Goal: Information Seeking & Learning: Learn about a topic

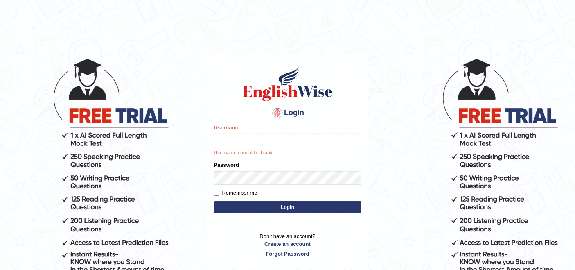
click at [254, 142] on input "Username" at bounding box center [287, 140] width 147 height 14
type input "francoemgineering"
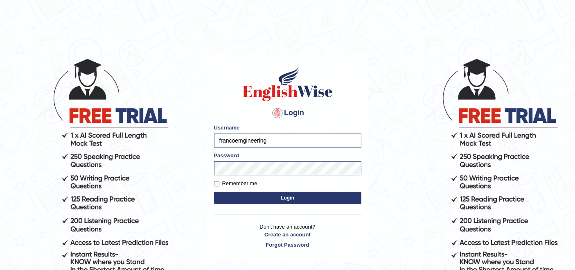
click at [272, 196] on button "Login" at bounding box center [287, 197] width 147 height 12
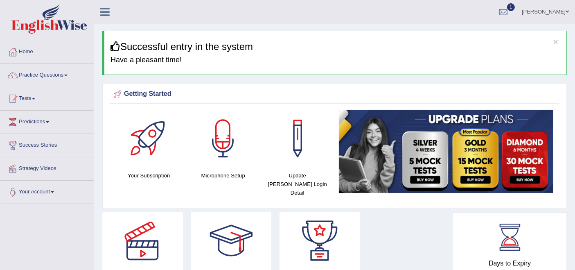
click at [49, 75] on link "Practice Questions" at bounding box center [46, 74] width 93 height 20
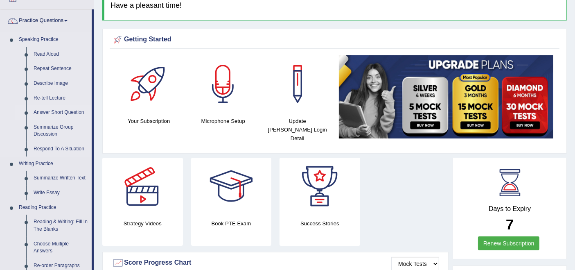
scroll to position [136, 0]
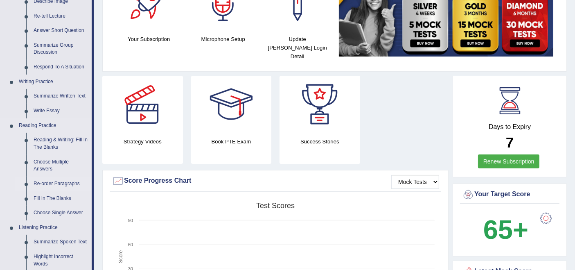
click at [52, 185] on link "Re-order Paragraphs" at bounding box center [61, 183] width 62 height 15
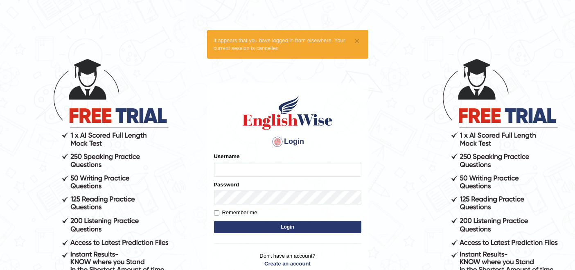
type input "francoemgineering"
click at [276, 231] on button "Login" at bounding box center [287, 227] width 147 height 12
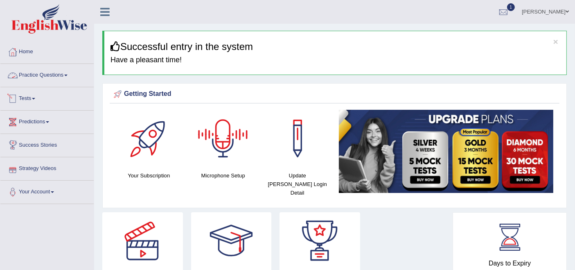
click at [49, 79] on link "Practice Questions" at bounding box center [46, 74] width 93 height 20
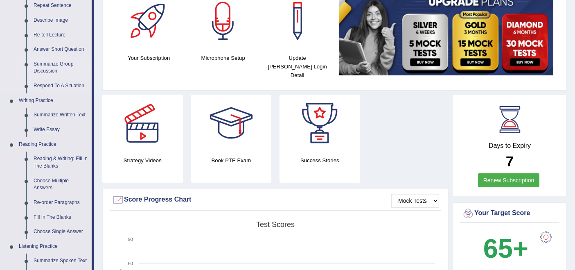
scroll to position [136, 0]
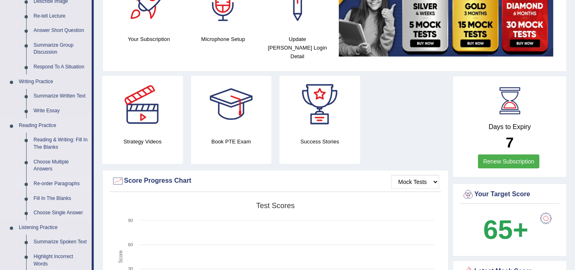
click at [55, 180] on link "Re-order Paragraphs" at bounding box center [61, 183] width 62 height 15
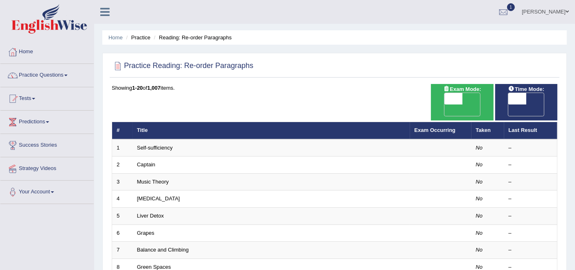
click at [444, 104] on span "OFF" at bounding box center [435, 109] width 18 height 11
checkbox input "true"
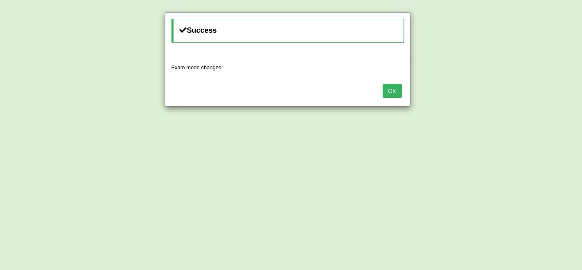
click at [395, 92] on button "OK" at bounding box center [392, 91] width 19 height 14
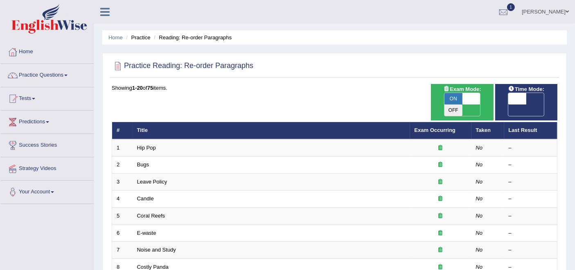
drag, startPoint x: 0, startPoint y: 0, endPoint x: 531, endPoint y: 97, distance: 539.9
click at [508, 104] on span "OFF" at bounding box center [499, 109] width 18 height 11
checkbox input "true"
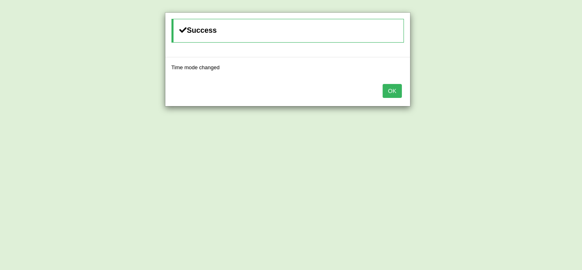
click at [393, 92] on button "OK" at bounding box center [392, 91] width 19 height 14
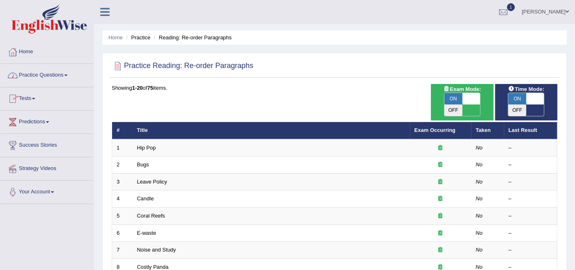
click at [28, 77] on link "Practice Questions" at bounding box center [46, 74] width 93 height 20
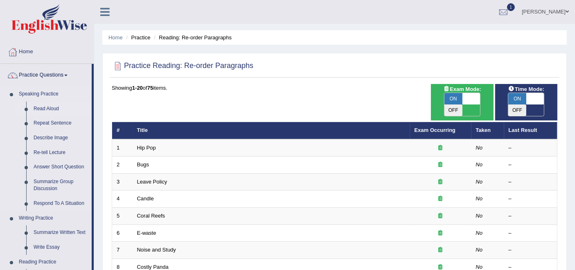
click at [39, 109] on link "Read Aloud" at bounding box center [61, 108] width 62 height 15
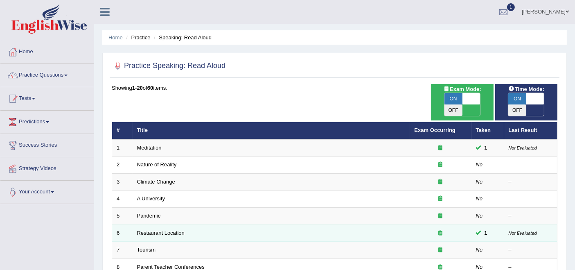
click at [186, 224] on td "Restaurant Location" at bounding box center [271, 232] width 277 height 17
click at [147, 230] on link "Restaurant Location" at bounding box center [160, 233] width 47 height 6
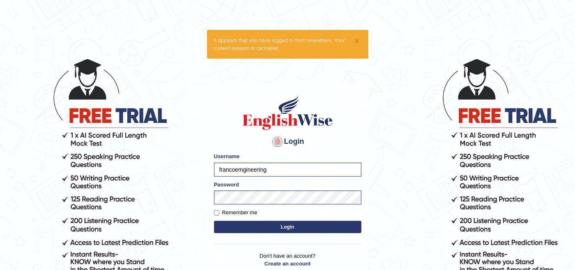
click at [277, 230] on button "Login" at bounding box center [287, 227] width 147 height 12
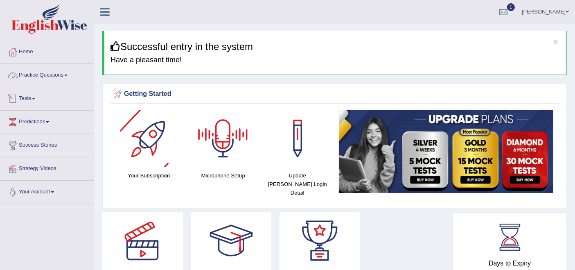
click at [59, 79] on link "Practice Questions" at bounding box center [46, 74] width 93 height 20
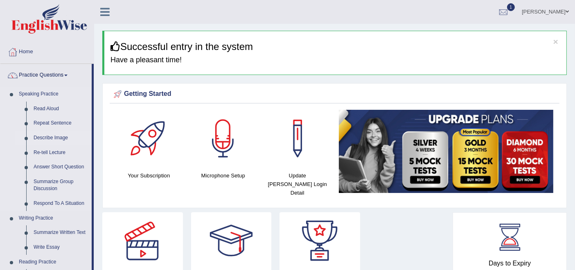
click at [49, 135] on link "Describe Image" at bounding box center [61, 138] width 62 height 15
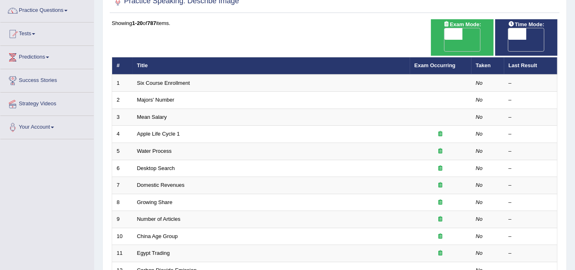
scroll to position [110, 0]
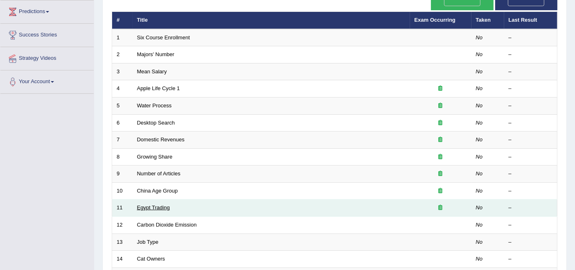
click at [151, 204] on link "Egypt Trading" at bounding box center [153, 207] width 33 height 6
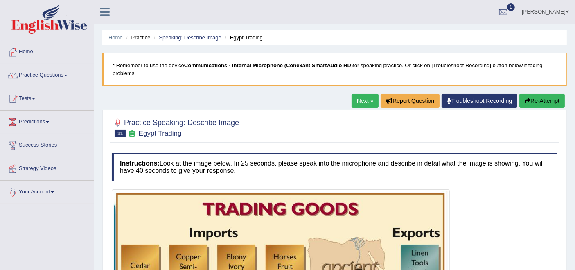
click at [360, 104] on link "Next »" at bounding box center [364, 101] width 27 height 14
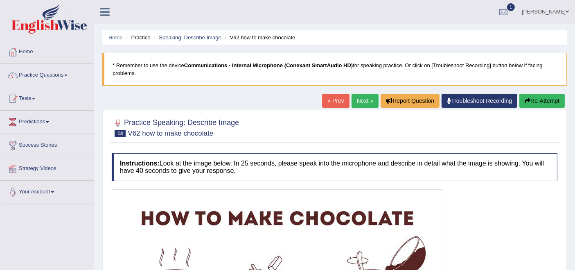
click at [358, 101] on link "Next »" at bounding box center [364, 101] width 27 height 14
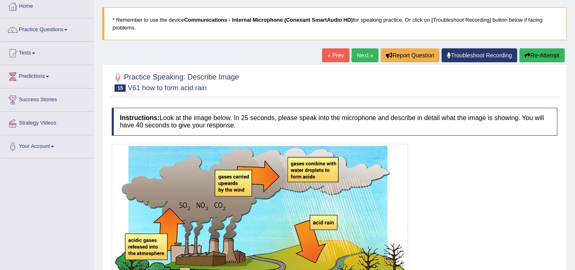
click at [355, 56] on link "Next »" at bounding box center [364, 55] width 27 height 14
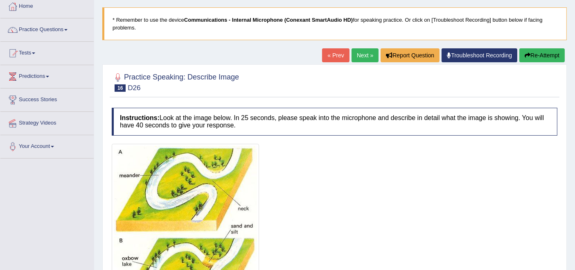
click at [366, 54] on link "Next »" at bounding box center [364, 55] width 27 height 14
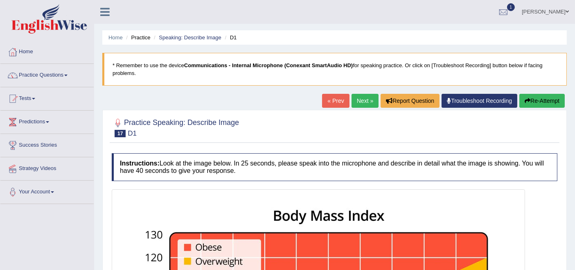
click at [359, 103] on link "Next »" at bounding box center [364, 101] width 27 height 14
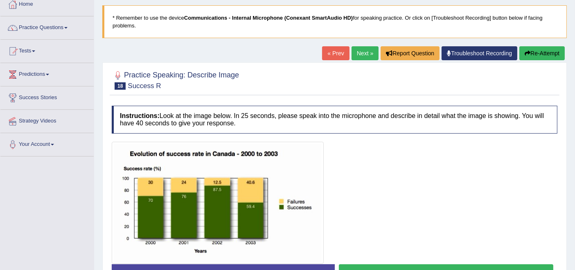
scroll to position [45, 0]
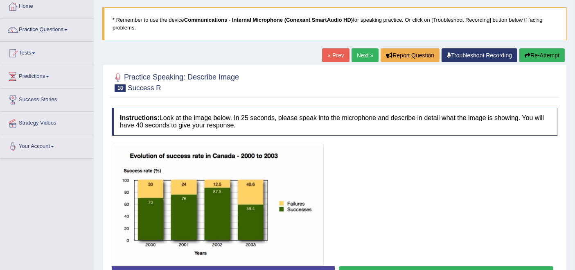
click at [360, 54] on link "Next »" at bounding box center [364, 55] width 27 height 14
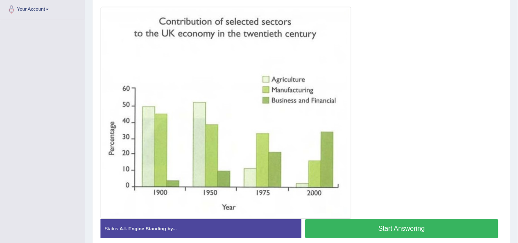
scroll to position [182, 0]
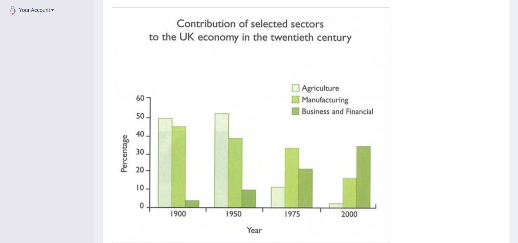
drag, startPoint x: 579, startPoint y: 0, endPoint x: 341, endPoint y: 72, distance: 247.8
click at [341, 72] on img at bounding box center [251, 124] width 274 height 231
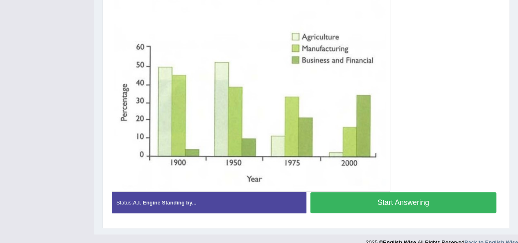
click at [401, 203] on button "Start Answering" at bounding box center [403, 202] width 186 height 21
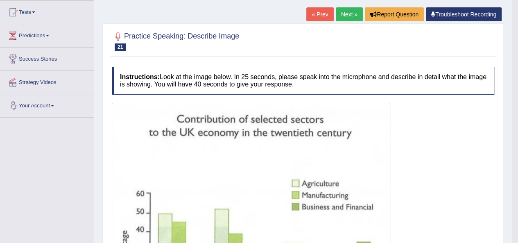
scroll to position [0, 0]
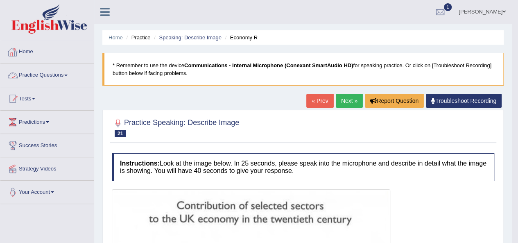
drag, startPoint x: 31, startPoint y: 72, endPoint x: 75, endPoint y: 72, distance: 44.2
click at [31, 72] on link "Practice Questions" at bounding box center [46, 74] width 93 height 20
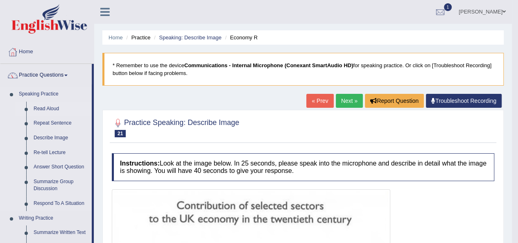
click at [44, 110] on link "Read Aloud" at bounding box center [61, 108] width 62 height 15
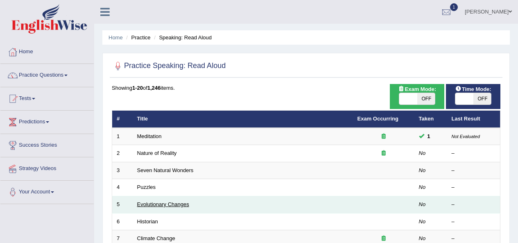
drag, startPoint x: 0, startPoint y: 0, endPoint x: 153, endPoint y: 39, distance: 158.4
click at [153, 201] on link "Evolutionary Changes" at bounding box center [163, 204] width 52 height 6
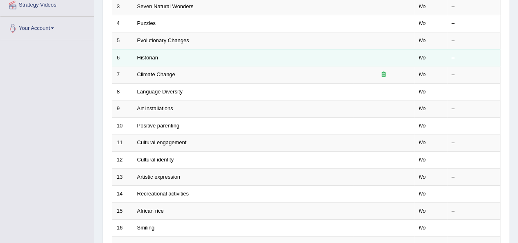
scroll to position [164, 0]
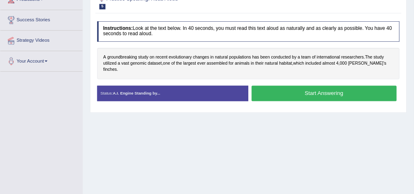
scroll to position [123, 0]
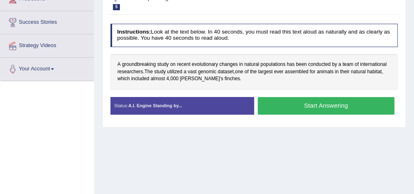
drag, startPoint x: 422, startPoint y: 1, endPoint x: 212, endPoint y: 127, distance: 245.0
click at [212, 127] on div "Home Practice Speaking: Read Aloud Evolutionary Changes * Remember to use the d…" at bounding box center [254, 81] width 320 height 409
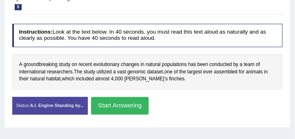
drag, startPoint x: 397, startPoint y: 2, endPoint x: 198, endPoint y: 79, distance: 213.4
click at [198, 79] on div "A groundbreaking study on recent evolutionary changes in natural populations ha…" at bounding box center [147, 72] width 271 height 36
click at [122, 102] on button "Start Answering" at bounding box center [120, 106] width 58 height 18
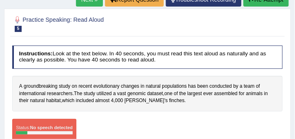
scroll to position [99, 0]
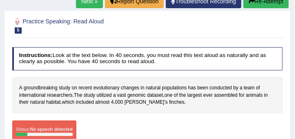
drag, startPoint x: 248, startPoint y: 104, endPoint x: 241, endPoint y: 97, distance: 9.9
click at [247, 79] on div "A groundbreaking study on recent evolutionary changes in natural populations ha…" at bounding box center [147, 95] width 271 height 36
click at [87, 3] on link "Next »" at bounding box center [89, 1] width 27 height 14
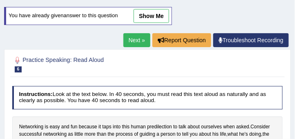
scroll to position [74, 0]
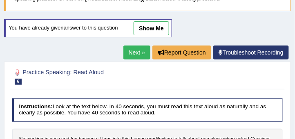
click at [130, 54] on link "Next »" at bounding box center [137, 52] width 27 height 14
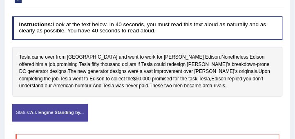
scroll to position [44, 0]
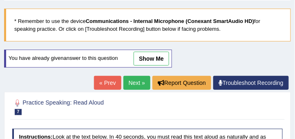
click at [295, 41] on html "Toggle navigation Home Practice Questions Speaking Practice Read Aloud Repeat S…" at bounding box center [147, 25] width 295 height 139
click at [134, 80] on link "Next »" at bounding box center [137, 83] width 27 height 14
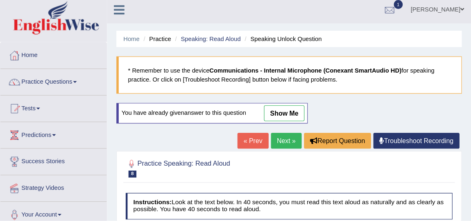
scroll to position [3, 0]
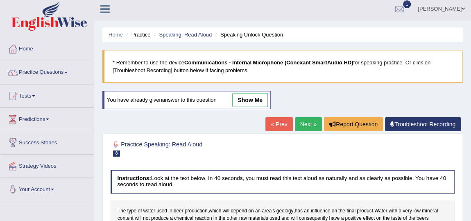
drag, startPoint x: 288, startPoint y: 0, endPoint x: 48, endPoint y: 72, distance: 250.8
click at [48, 72] on link "Practice Questions" at bounding box center [46, 71] width 93 height 20
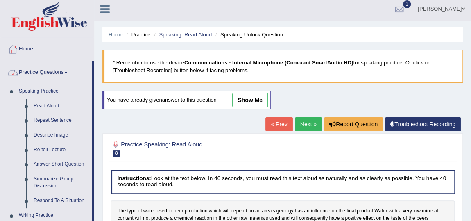
drag, startPoint x: 51, startPoint y: 120, endPoint x: 182, endPoint y: 114, distance: 131.1
click at [51, 120] on link "Repeat Sentence" at bounding box center [61, 120] width 62 height 15
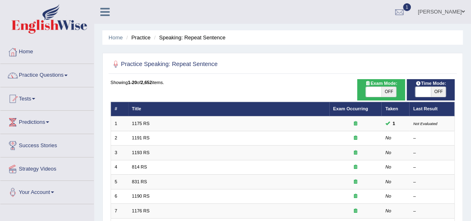
click at [395, 95] on span "OFF" at bounding box center [388, 92] width 15 height 10
checkbox input "true"
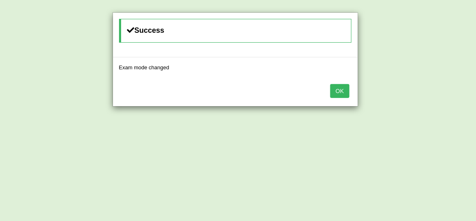
click at [347, 90] on button "OK" at bounding box center [339, 91] width 19 height 14
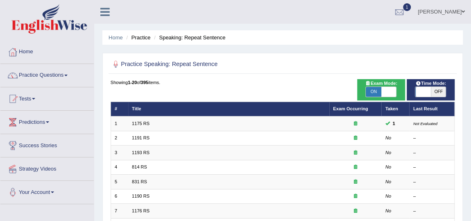
drag, startPoint x: 0, startPoint y: 0, endPoint x: 427, endPoint y: 90, distance: 436.6
click at [427, 90] on span at bounding box center [422, 92] width 15 height 10
click at [438, 92] on span "OFF" at bounding box center [437, 92] width 15 height 10
checkbox input "true"
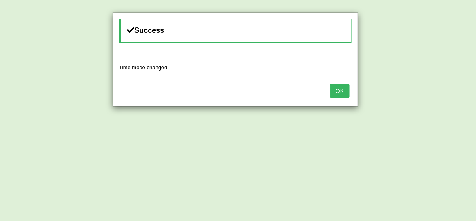
click at [342, 90] on button "OK" at bounding box center [339, 91] width 19 height 14
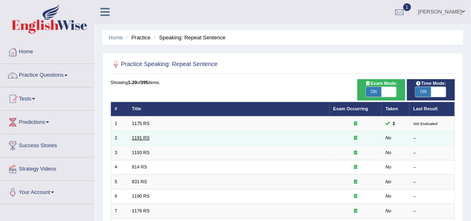
click at [142, 137] on link "1191 RS" at bounding box center [141, 137] width 18 height 5
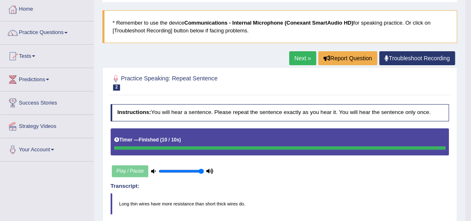
scroll to position [34, 0]
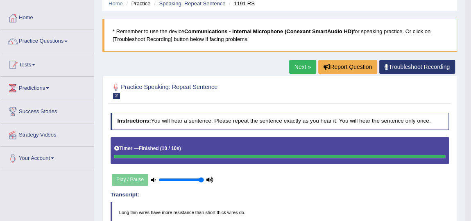
click at [301, 66] on link "Next »" at bounding box center [302, 67] width 27 height 14
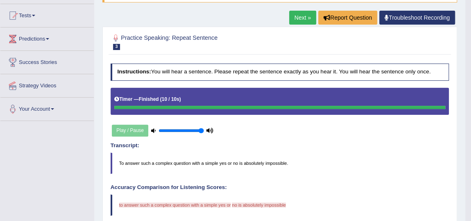
click at [302, 20] on link "Next »" at bounding box center [302, 18] width 27 height 14
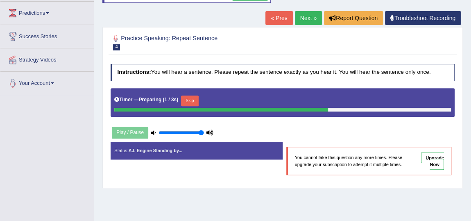
scroll to position [109, 0]
click at [470, 102] on html "Toggle navigation Home Practice Questions Speaking Practice Read Aloud Repeat S…" at bounding box center [235, 1] width 471 height 221
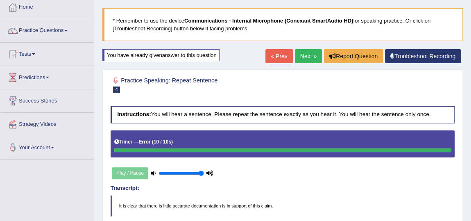
scroll to position [43, 0]
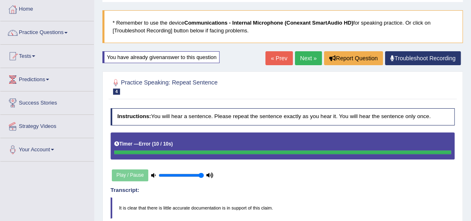
click at [302, 54] on link "Next »" at bounding box center [308, 58] width 27 height 14
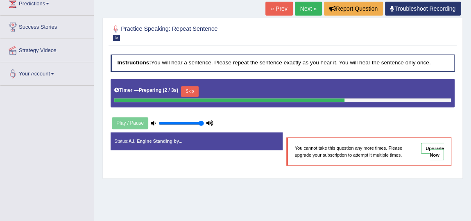
scroll to position [118, 0]
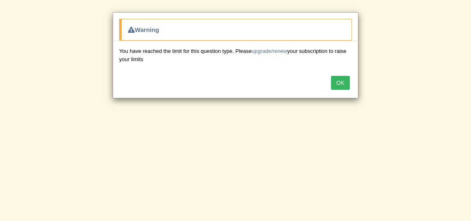
click at [348, 85] on button "OK" at bounding box center [340, 83] width 19 height 14
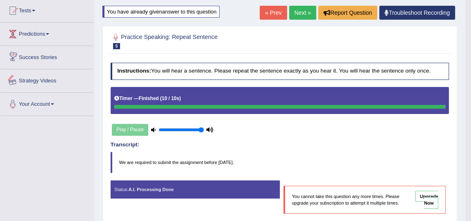
scroll to position [44, 0]
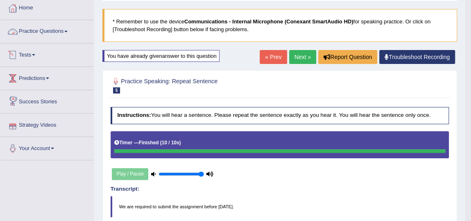
click at [49, 32] on link "Practice Questions" at bounding box center [46, 30] width 93 height 20
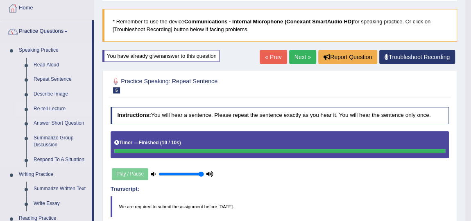
click at [55, 110] on link "Re-tell Lecture" at bounding box center [61, 108] width 62 height 15
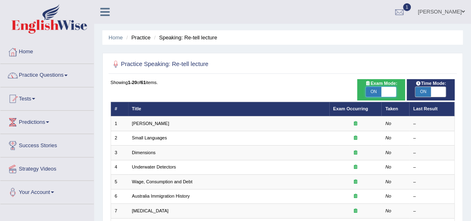
drag, startPoint x: 0, startPoint y: 0, endPoint x: 386, endPoint y: 94, distance: 397.4
click at [386, 94] on span at bounding box center [388, 92] width 15 height 10
checkbox input "false"
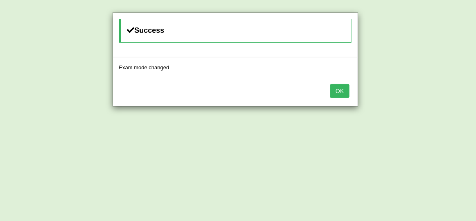
click at [346, 89] on button "OK" at bounding box center [339, 91] width 19 height 14
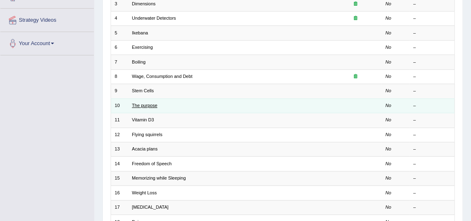
scroll to position [149, 0]
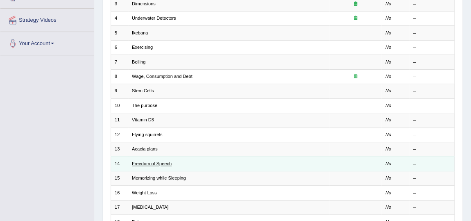
click at [149, 161] on link "Freedom of Speech" at bounding box center [152, 163] width 40 height 5
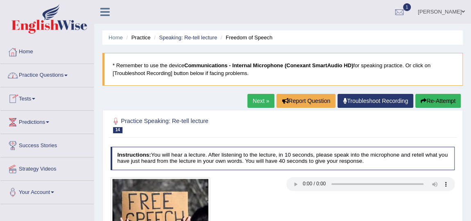
click at [53, 73] on link "Practice Questions" at bounding box center [46, 74] width 93 height 20
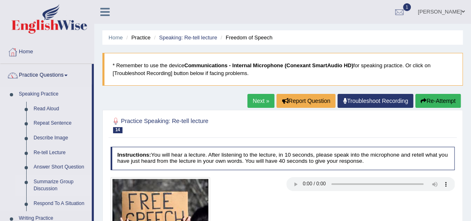
click at [53, 185] on link "Summarize Group Discussion" at bounding box center [61, 185] width 62 height 22
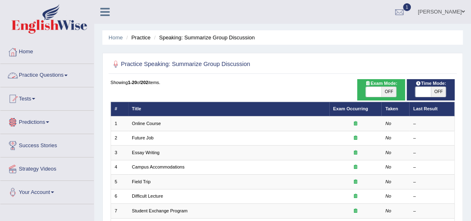
click at [43, 77] on link "Practice Questions" at bounding box center [46, 74] width 93 height 20
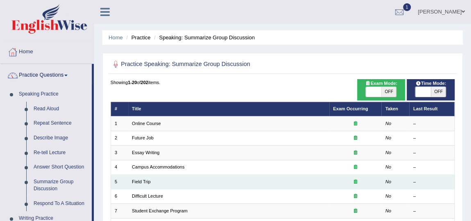
click at [144, 182] on td "Field Trip" at bounding box center [228, 181] width 201 height 14
click at [145, 181] on link "Field Trip" at bounding box center [141, 181] width 18 height 5
